Goal: Find specific page/section: Find specific page/section

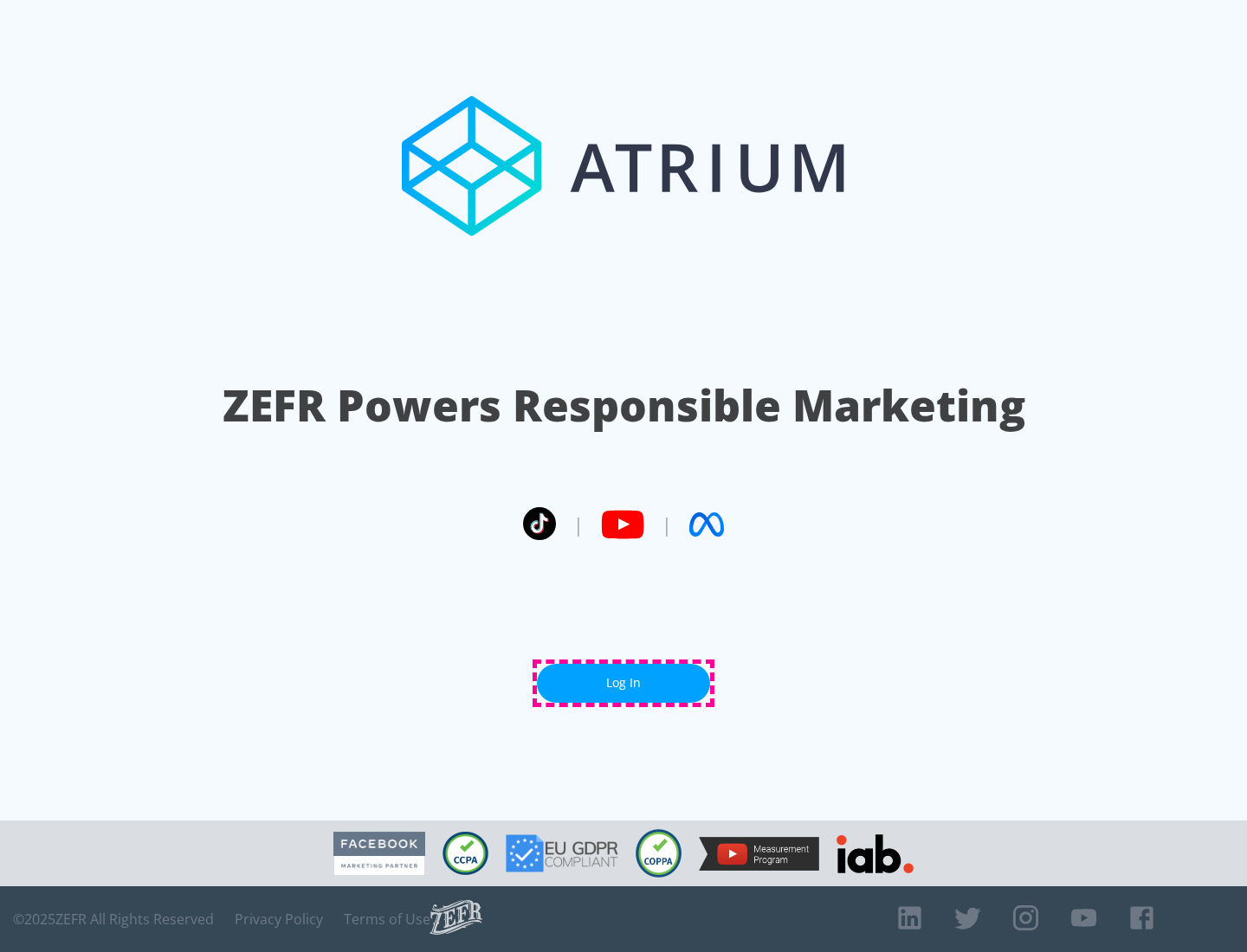
click at [623, 683] on link "Log In" at bounding box center [624, 684] width 174 height 39
